Goal: Navigation & Orientation: Go to known website

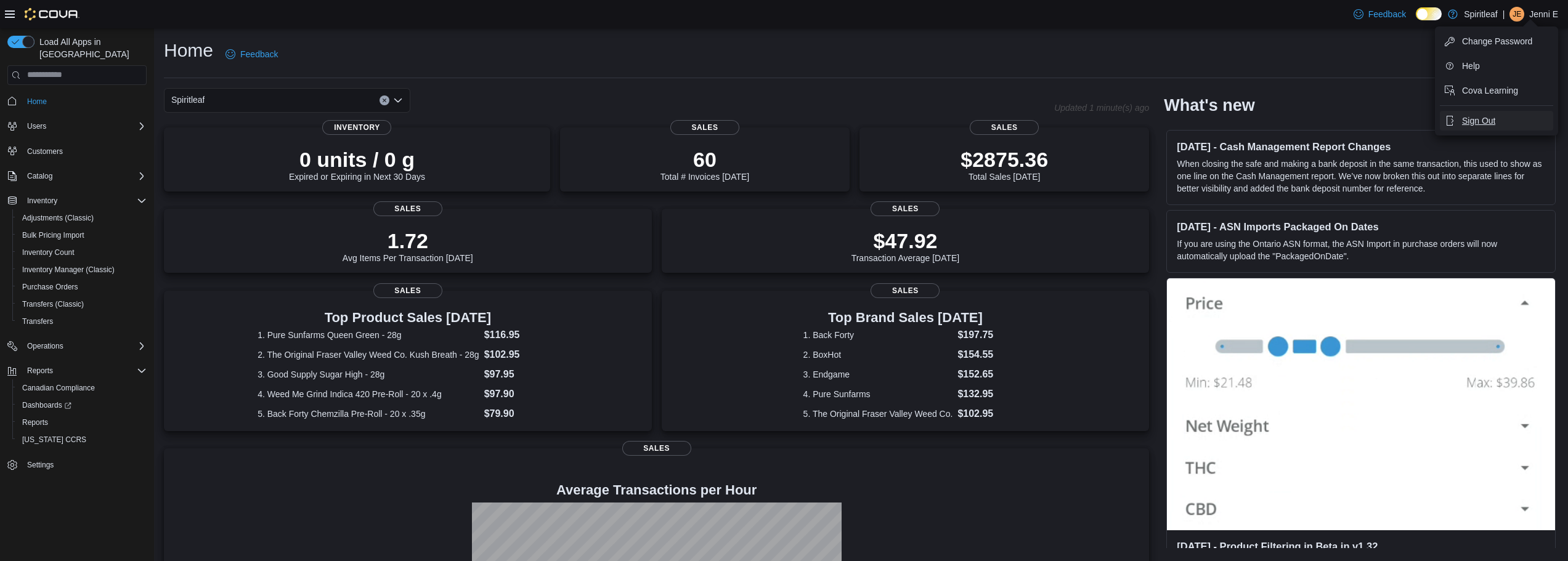
click at [1469, 120] on span "Sign Out" at bounding box center [1479, 120] width 33 height 12
